Goal: Information Seeking & Learning: Learn about a topic

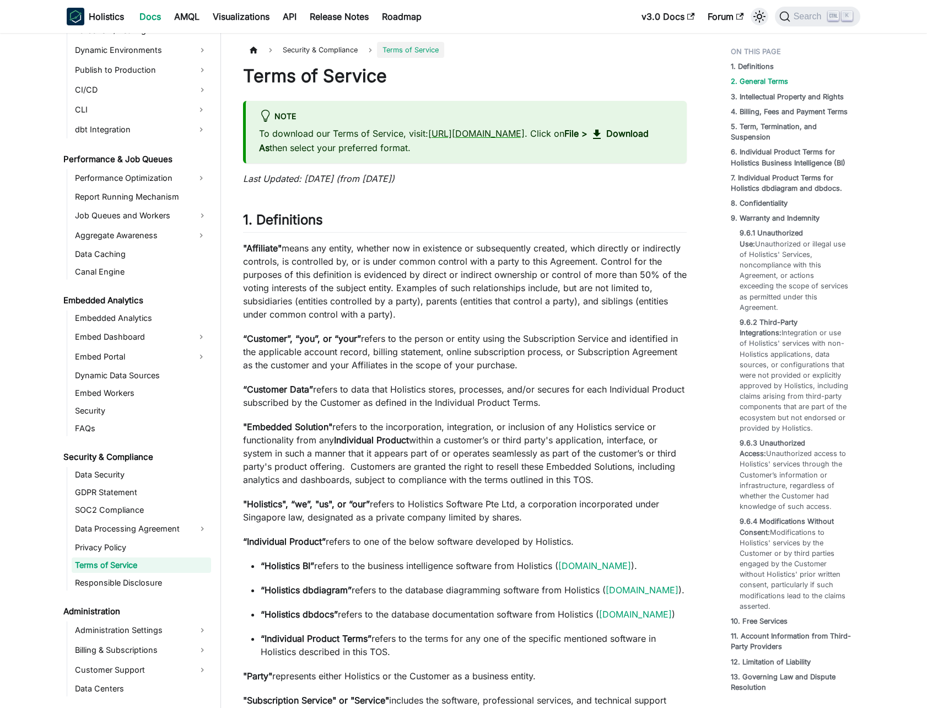
scroll to position [1304, 0]
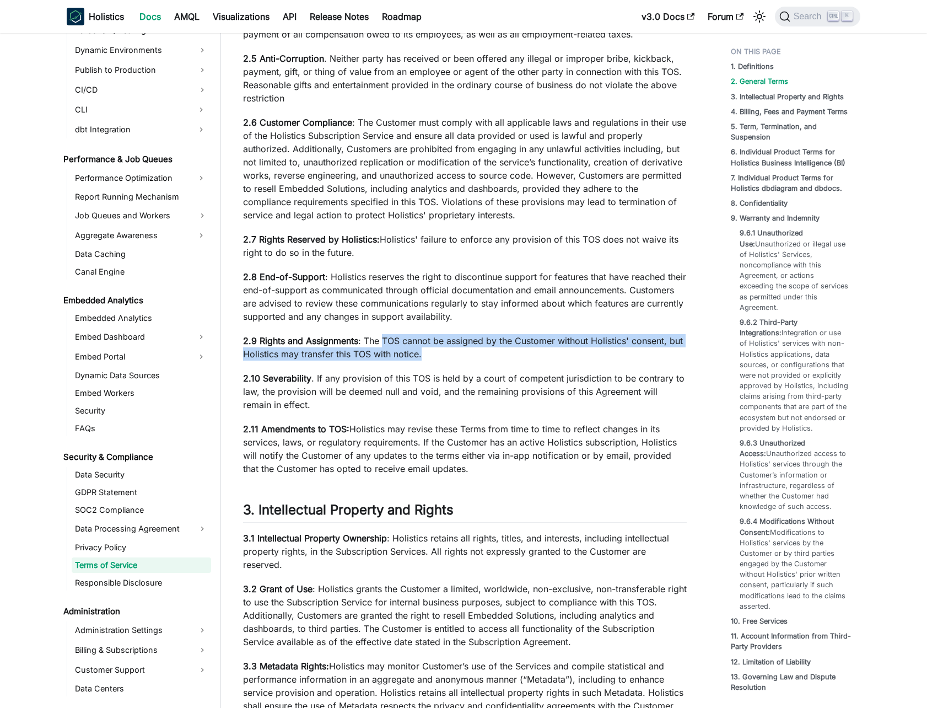
drag, startPoint x: 428, startPoint y: 368, endPoint x: 383, endPoint y: 355, distance: 46.4
click at [383, 355] on p "2.9 Rights and Assignments : The TOS cannot be assigned by the Customer without…" at bounding box center [465, 347] width 444 height 26
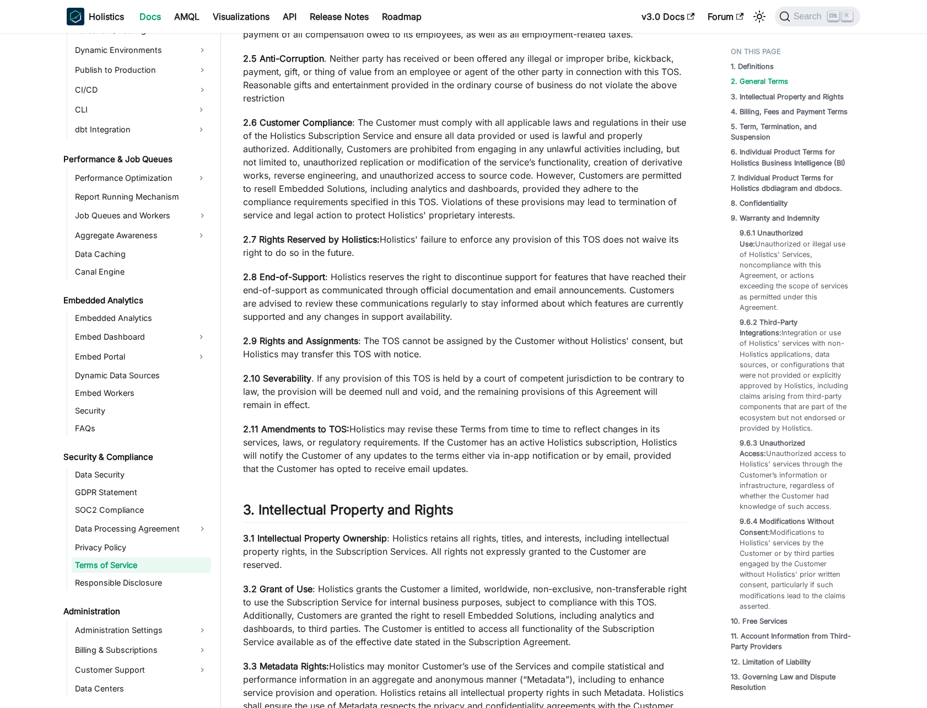
drag, startPoint x: 383, startPoint y: 355, endPoint x: 367, endPoint y: 351, distance: 16.6
click at [367, 351] on p "2.9 Rights and Assignments : The TOS cannot be assigned by the Customer without…" at bounding box center [465, 347] width 444 height 26
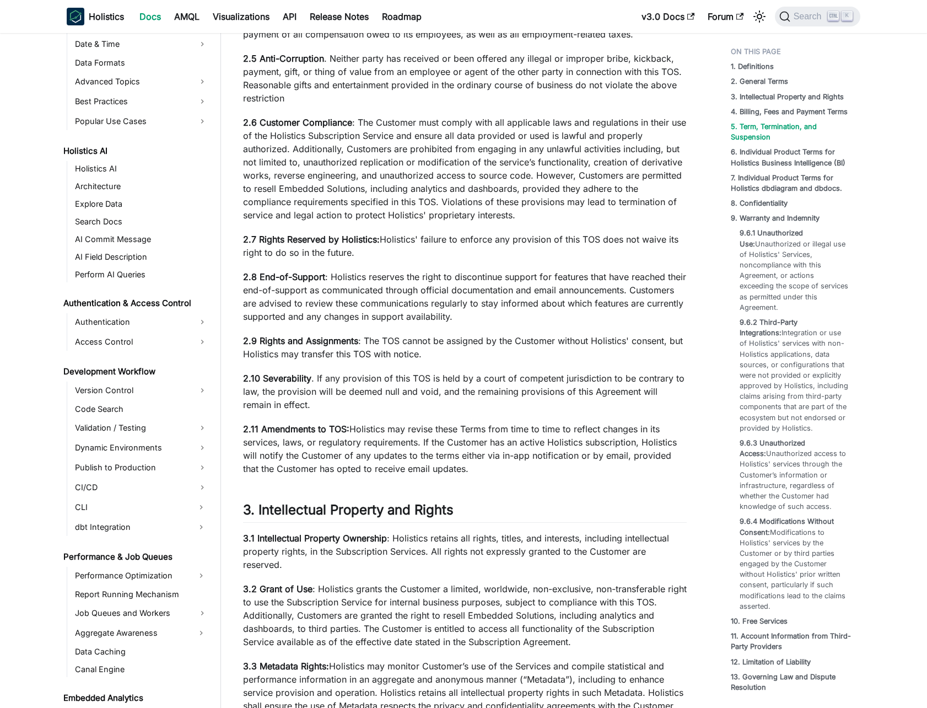
scroll to position [3215, 0]
